Goal: Answer question/provide support

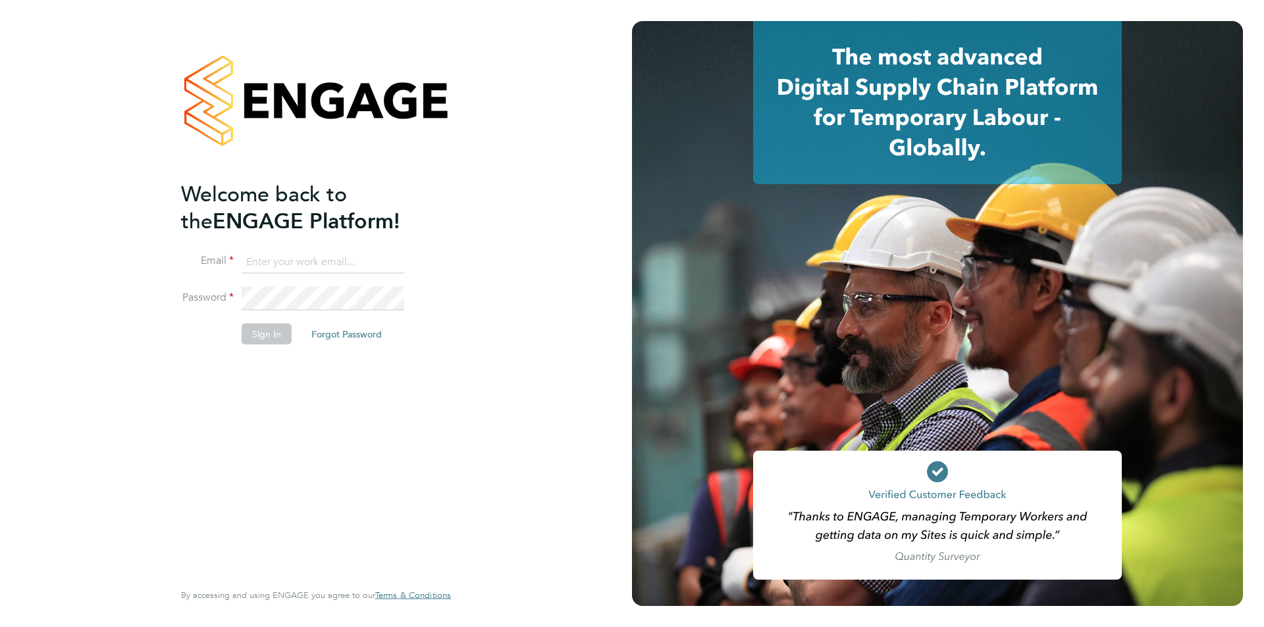
type input "[PERSON_NAME][EMAIL_ADDRESS][DOMAIN_NAME]"
click at [257, 331] on button "Sign In" at bounding box center [267, 333] width 50 height 21
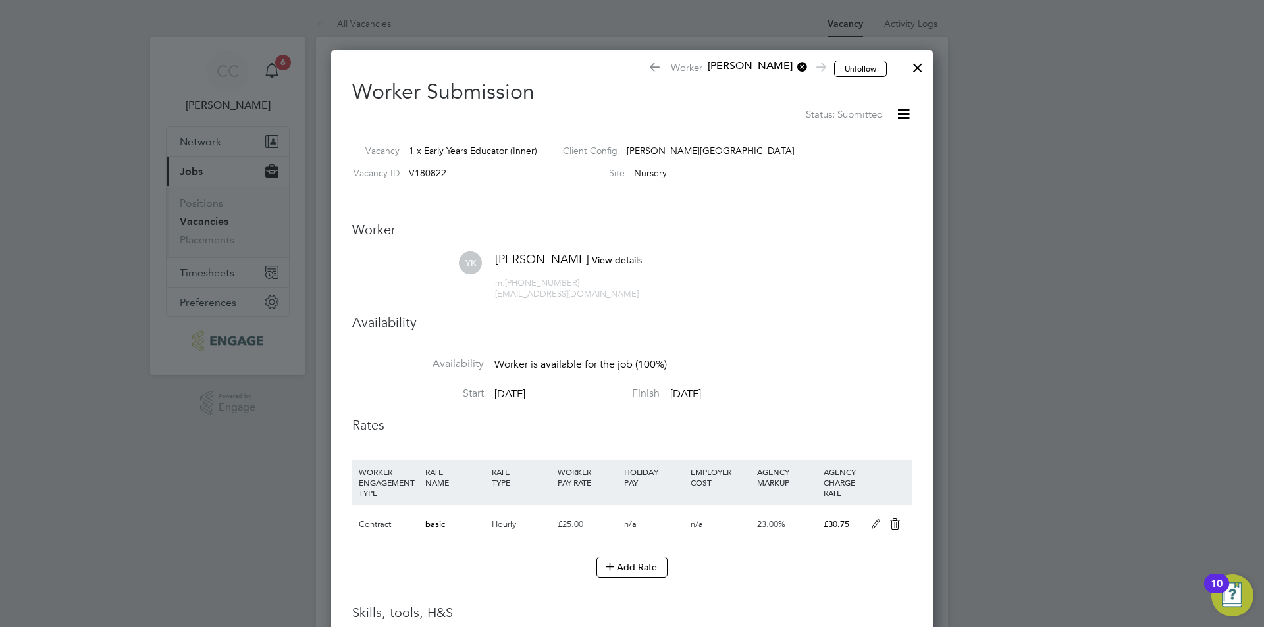
click at [915, 67] on div at bounding box center [918, 65] width 24 height 24
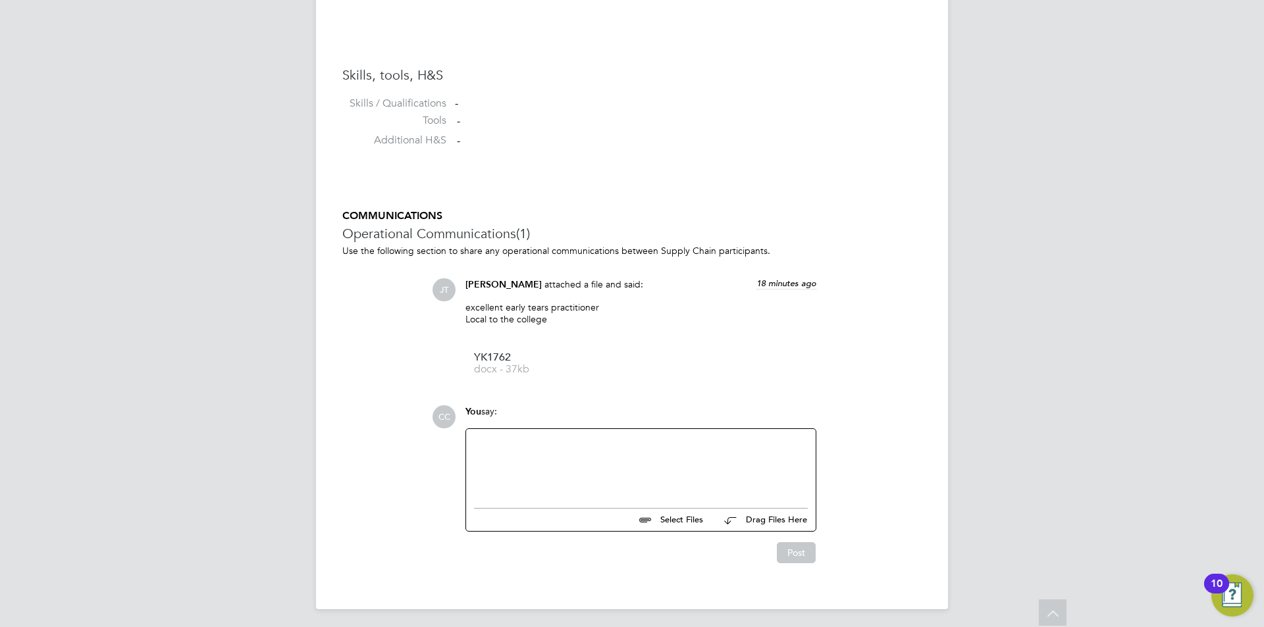
scroll to position [1025, 0]
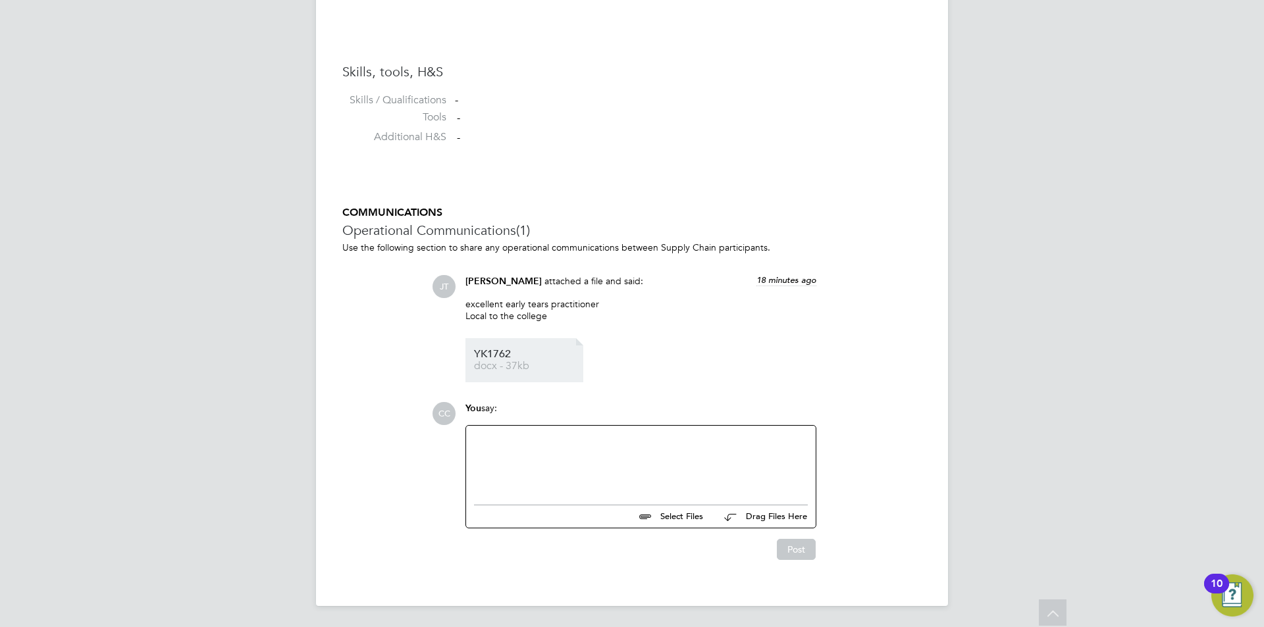
click at [474, 366] on span "docx - 37kb" at bounding box center [526, 366] width 105 height 10
click at [631, 435] on div at bounding box center [641, 462] width 334 height 57
click at [793, 548] on button "Post" at bounding box center [796, 549] width 39 height 21
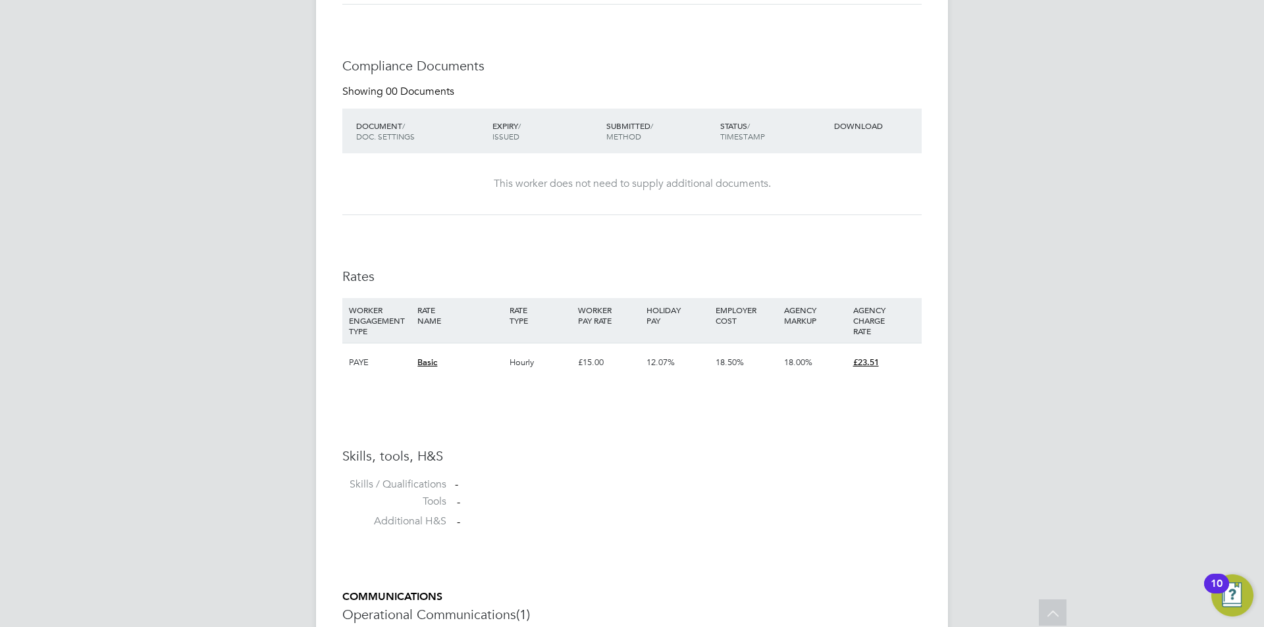
scroll to position [658, 0]
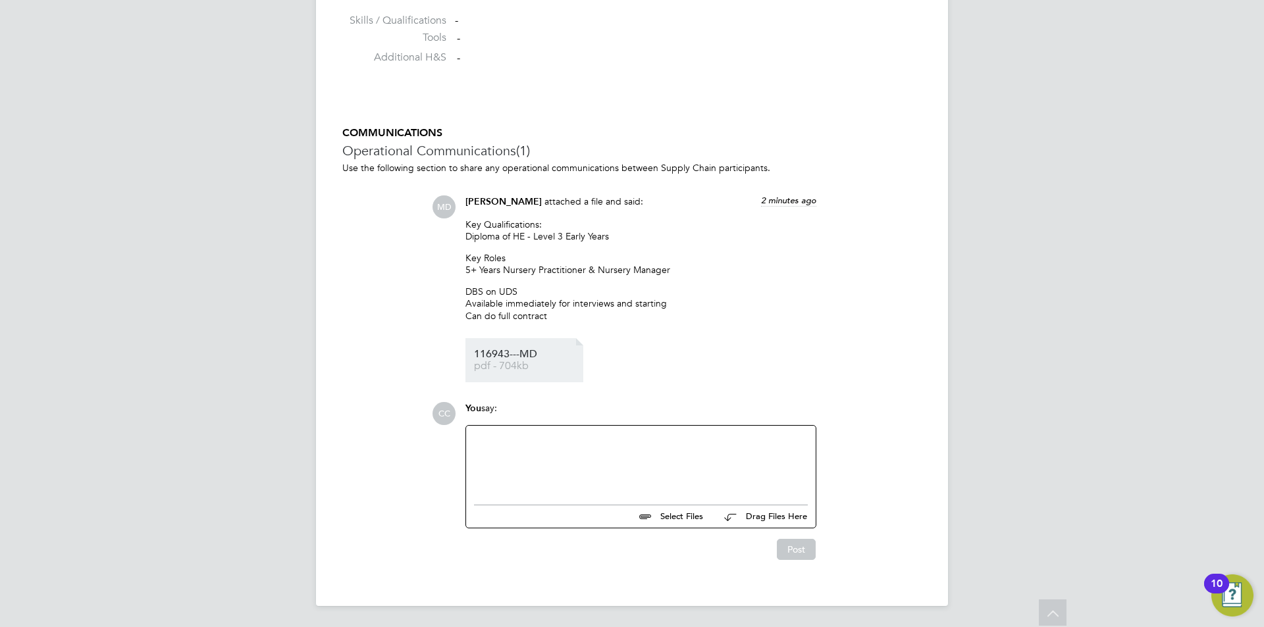
click at [487, 363] on span "pdf - 704kb" at bounding box center [526, 366] width 105 height 10
click at [505, 441] on div at bounding box center [641, 462] width 334 height 57
click at [805, 552] on button "Post" at bounding box center [796, 549] width 39 height 21
